Goal: Transaction & Acquisition: Purchase product/service

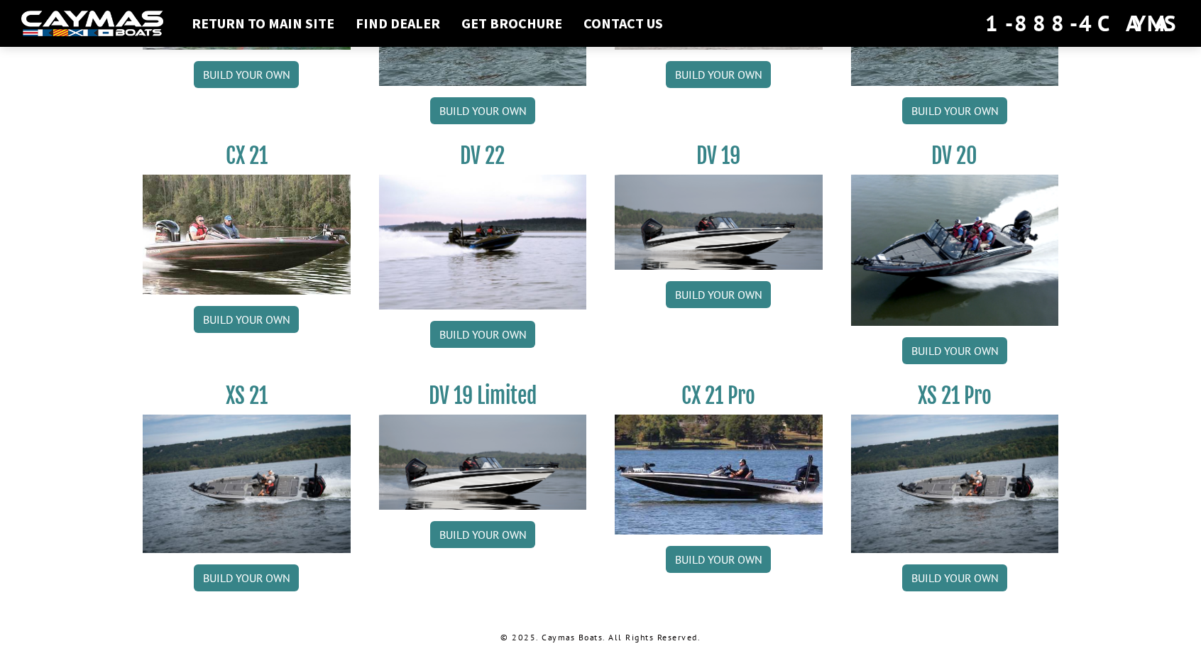
scroll to position [1605, 0]
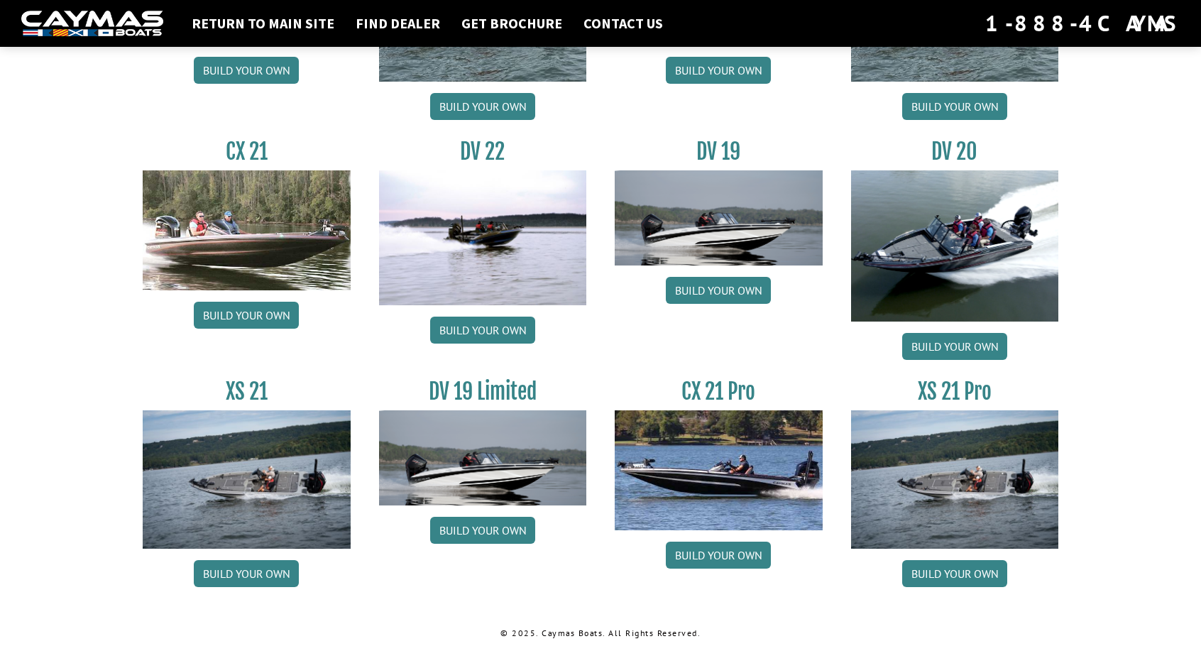
click at [731, 289] on link "Build your own" at bounding box center [718, 290] width 105 height 27
click at [493, 532] on link "Build your own" at bounding box center [482, 530] width 105 height 27
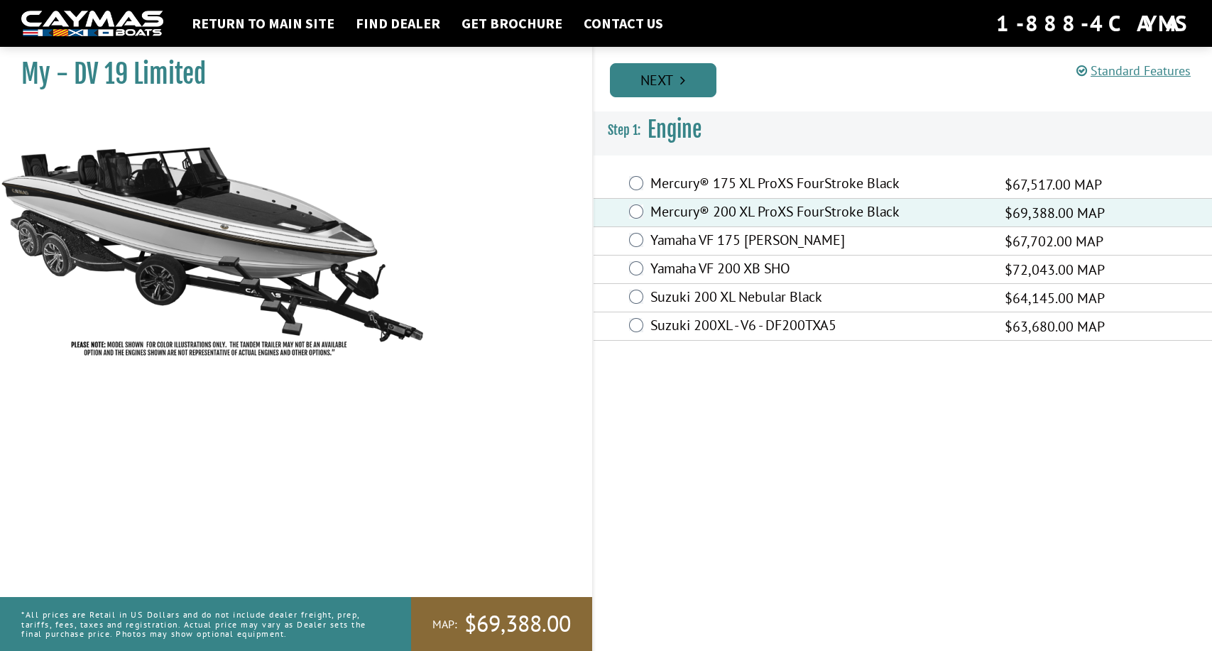
click at [676, 72] on link "Next" at bounding box center [663, 80] width 106 height 34
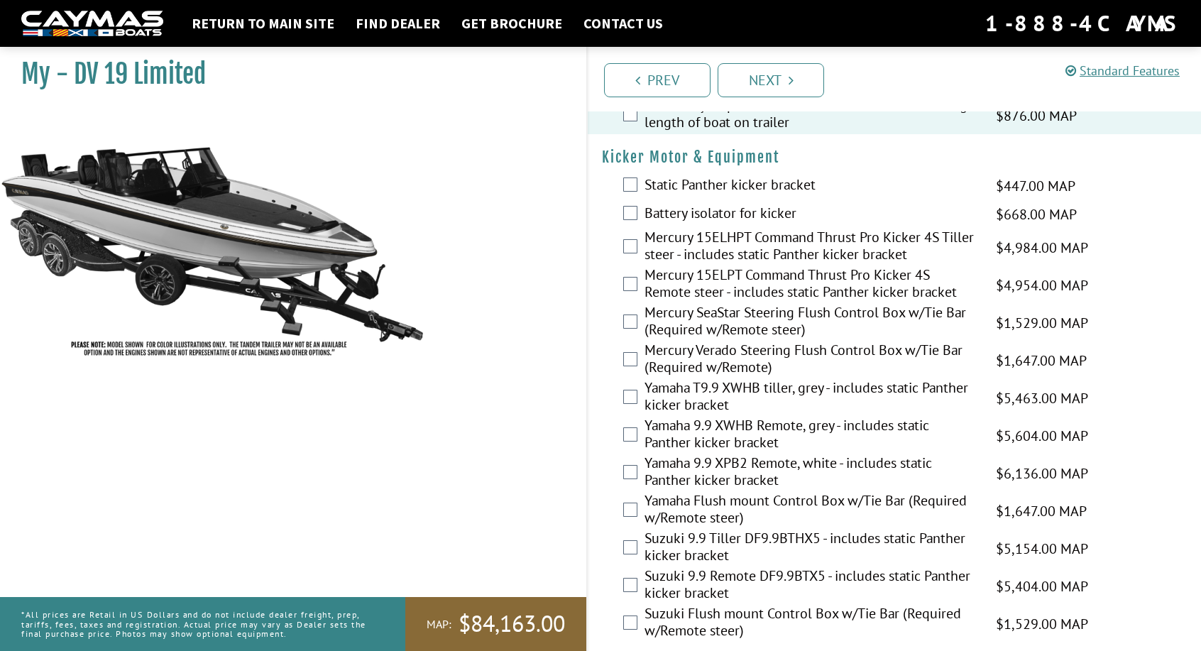
scroll to position [1183, 0]
click at [683, 265] on label "Mercury 15ELPT Command Thrust Pro Kicker 4S Remote steer - includes static Pant…" at bounding box center [811, 284] width 334 height 38
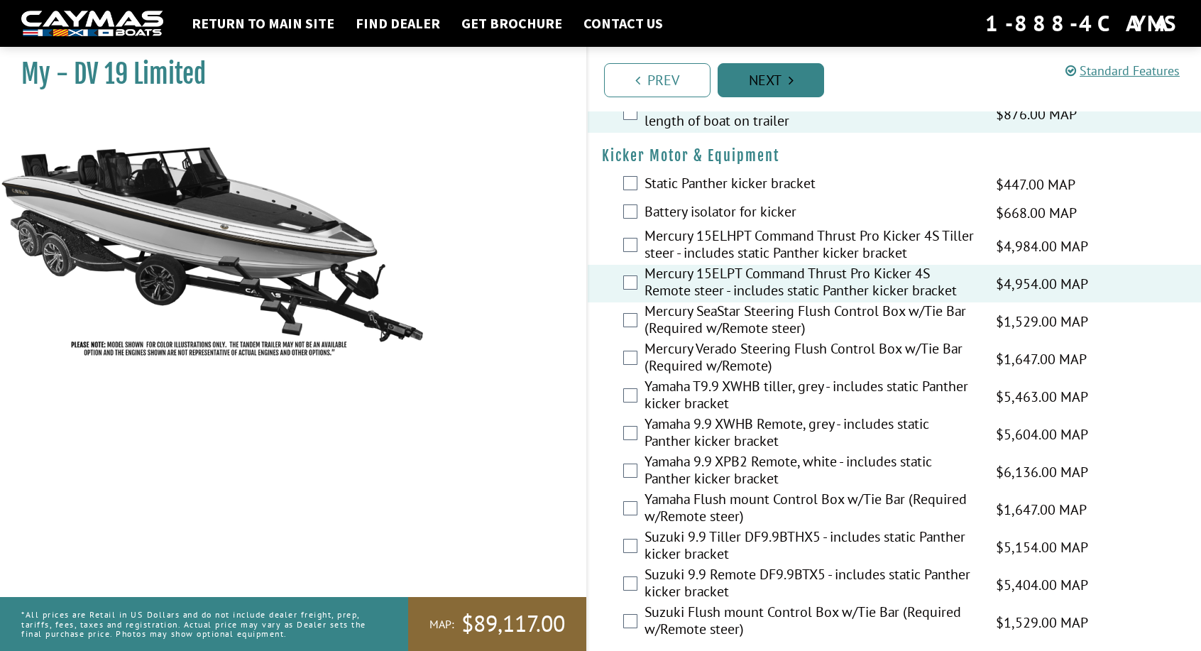
click at [784, 82] on link "Next" at bounding box center [771, 80] width 106 height 34
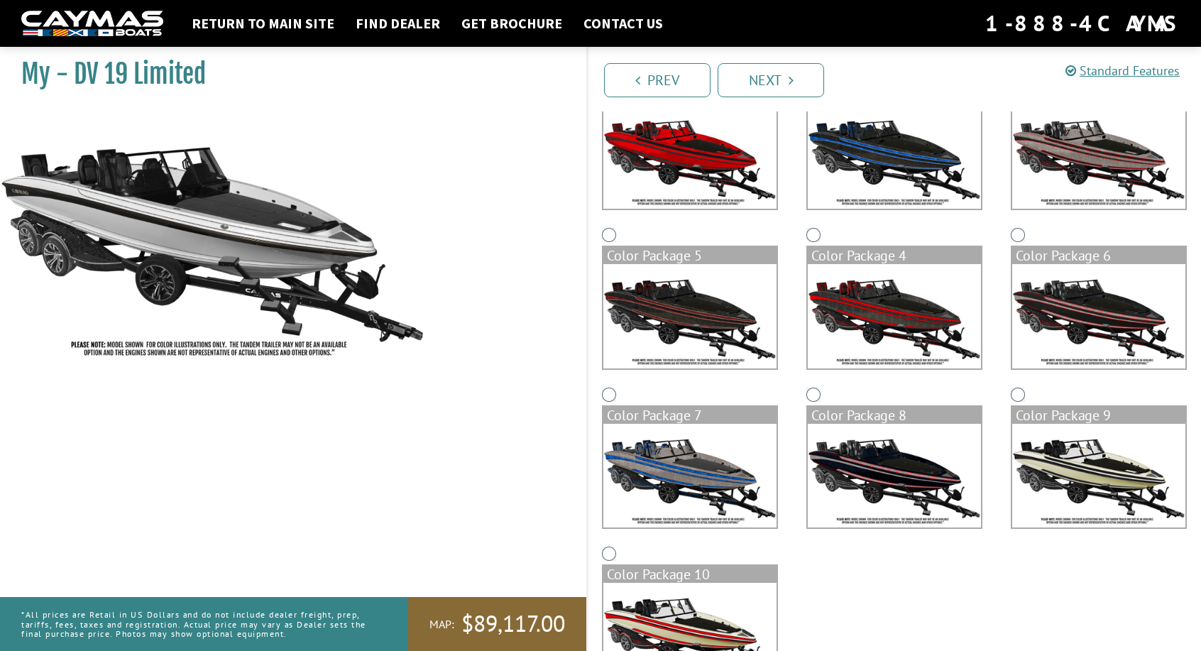
scroll to position [133, 0]
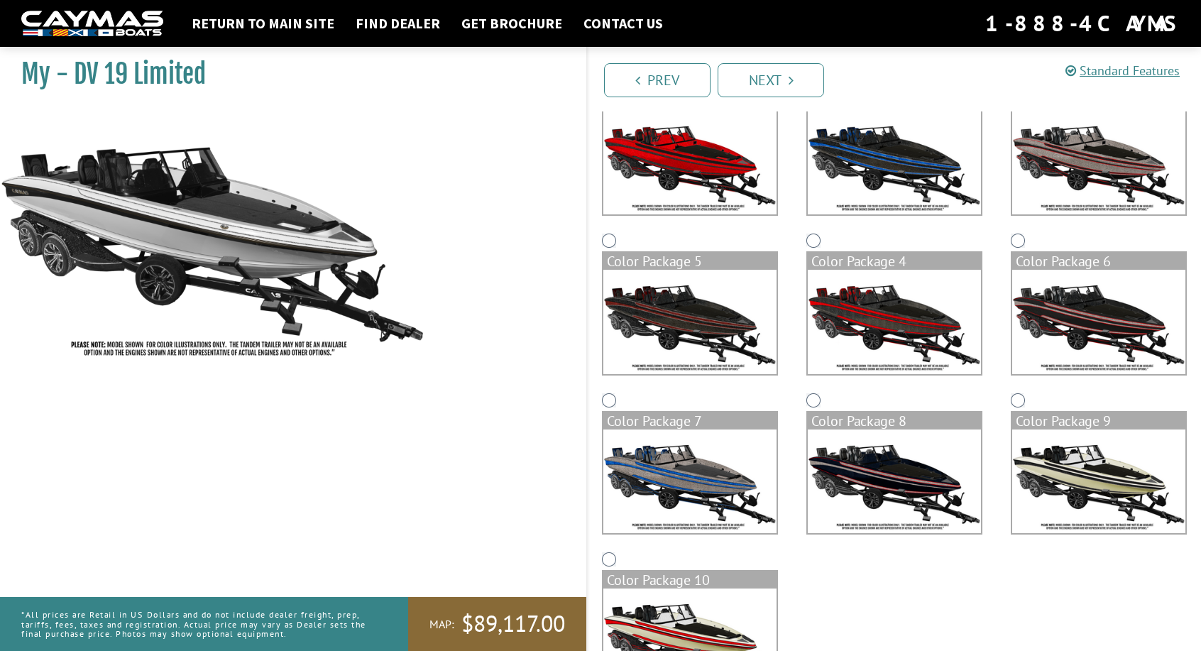
click at [723, 468] on img at bounding box center [689, 481] width 173 height 104
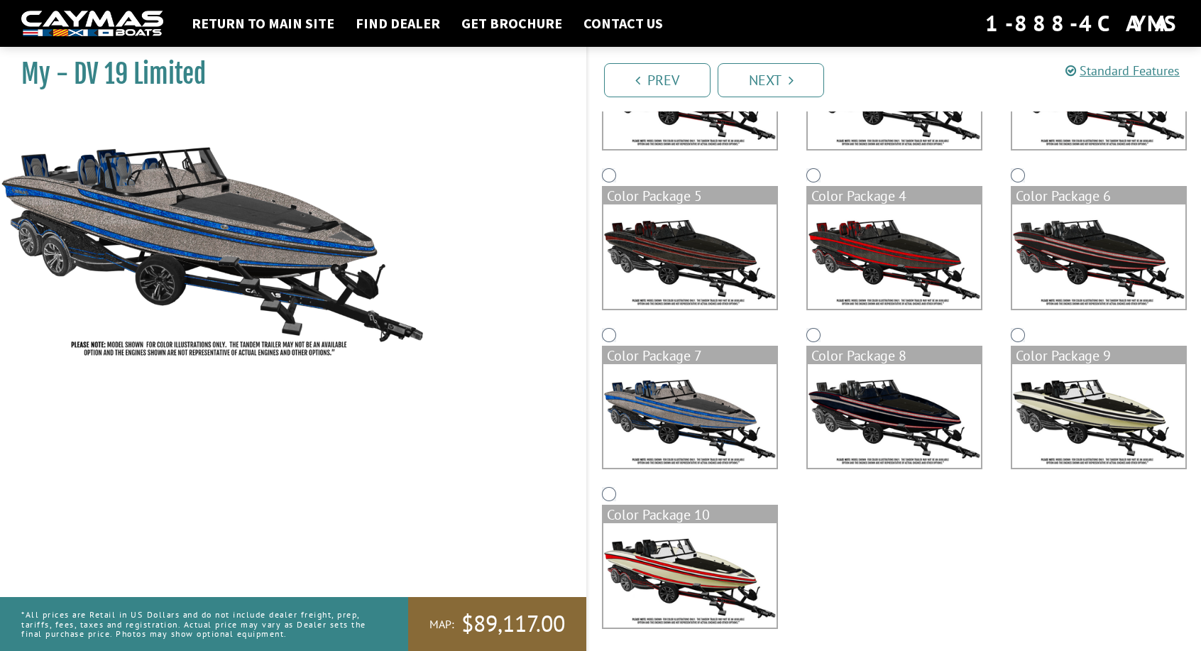
scroll to position [204, 0]
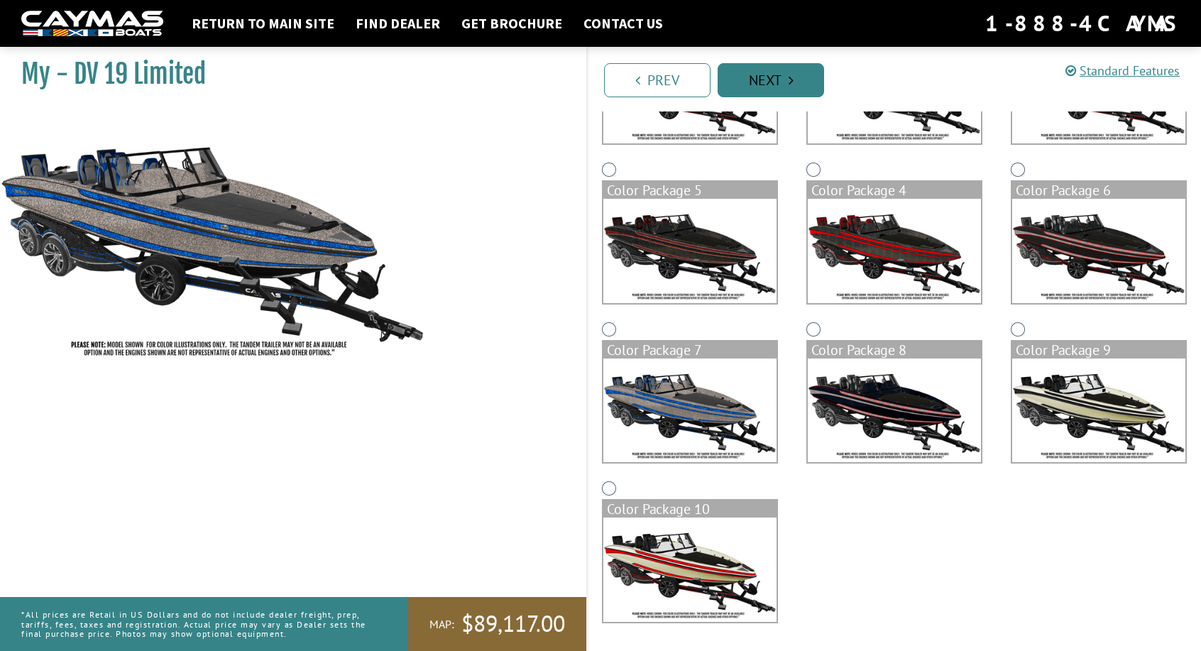
click at [777, 85] on link "Next" at bounding box center [771, 80] width 106 height 34
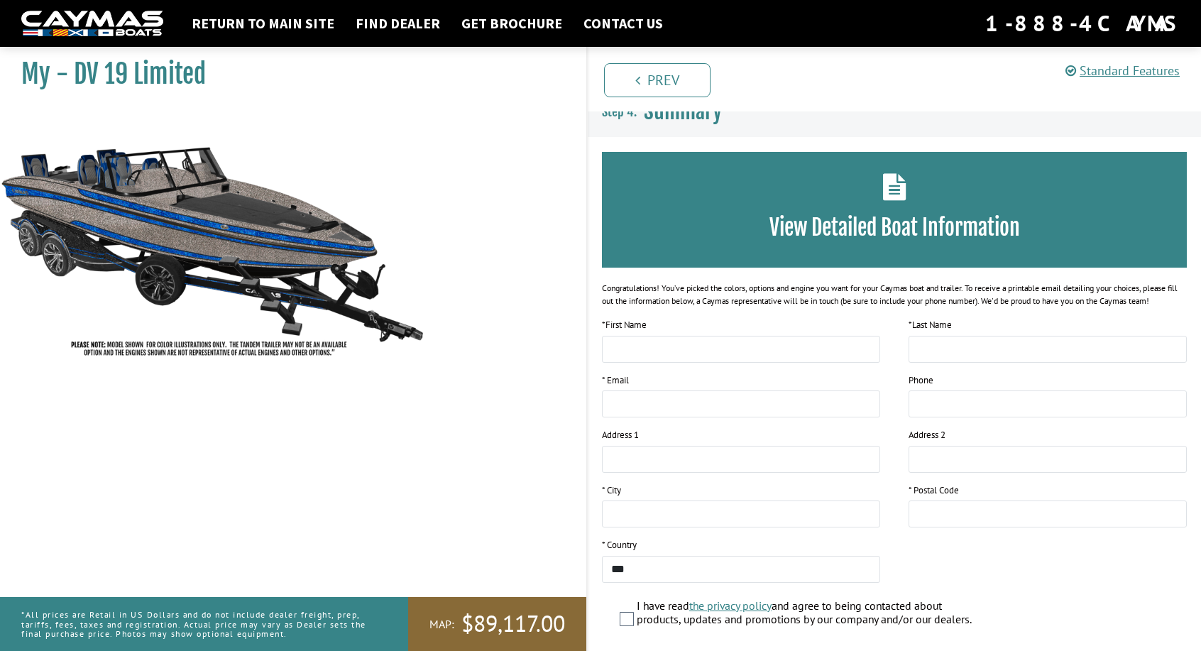
scroll to position [0, 0]
